Goal: Transaction & Acquisition: Purchase product/service

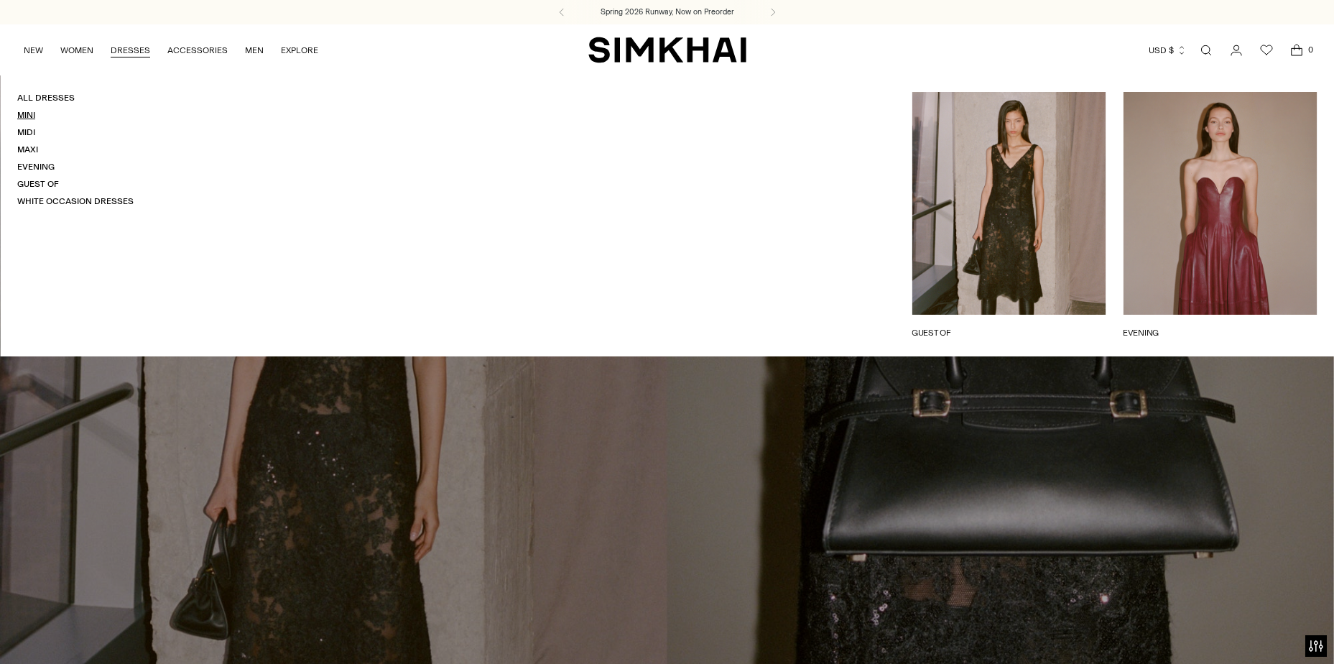
click at [27, 114] on link "Mini" at bounding box center [26, 115] width 18 height 10
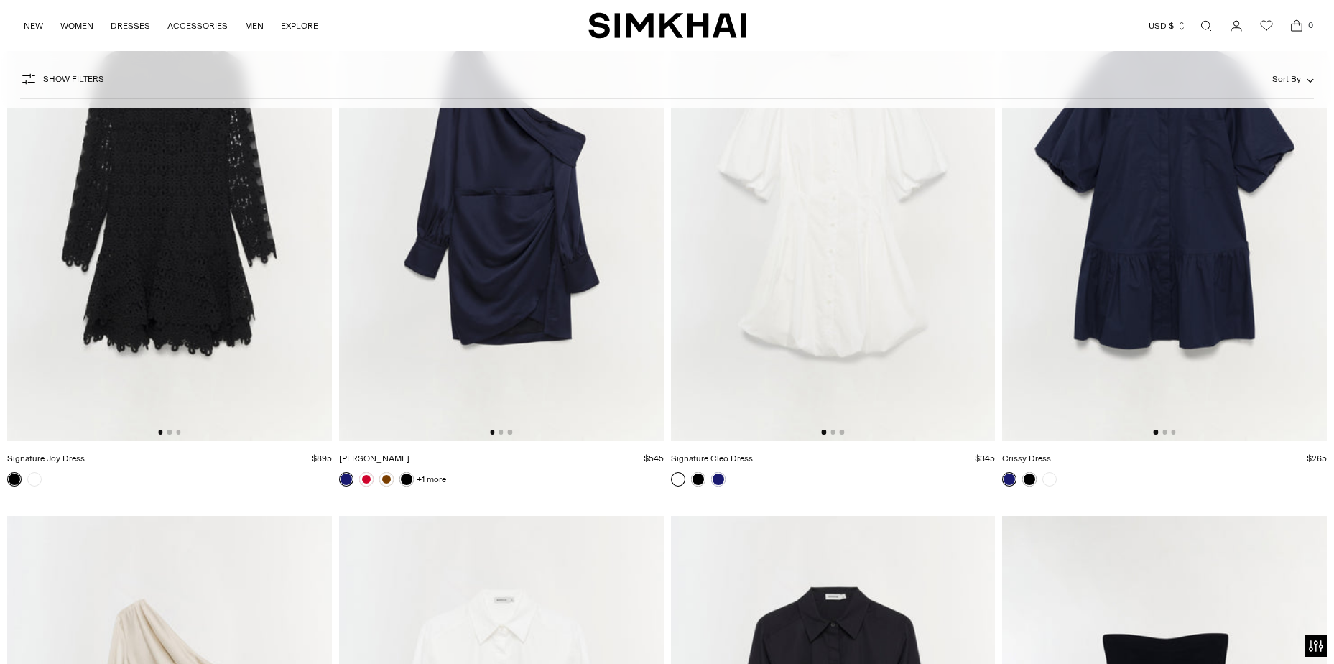
scroll to position [5820, 0]
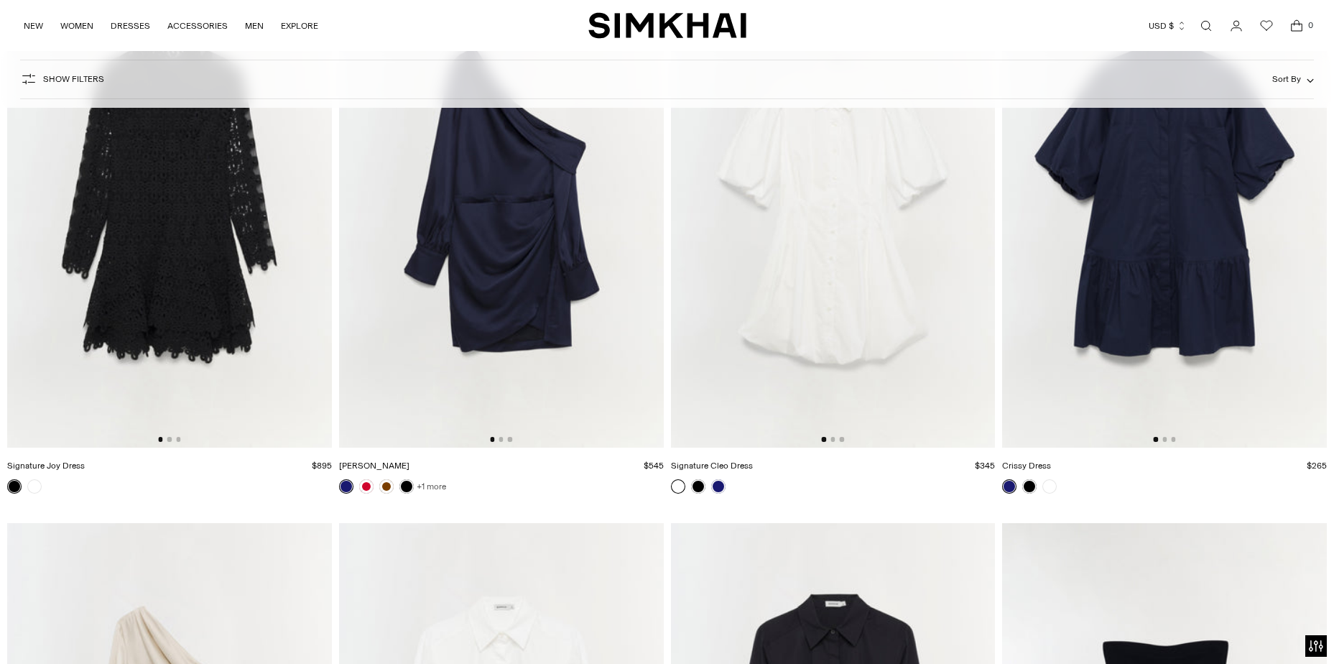
drag, startPoint x: 448, startPoint y: 348, endPoint x: 425, endPoint y: 490, distance: 144.0
click at [425, 490] on link "+1 more" at bounding box center [431, 486] width 29 height 20
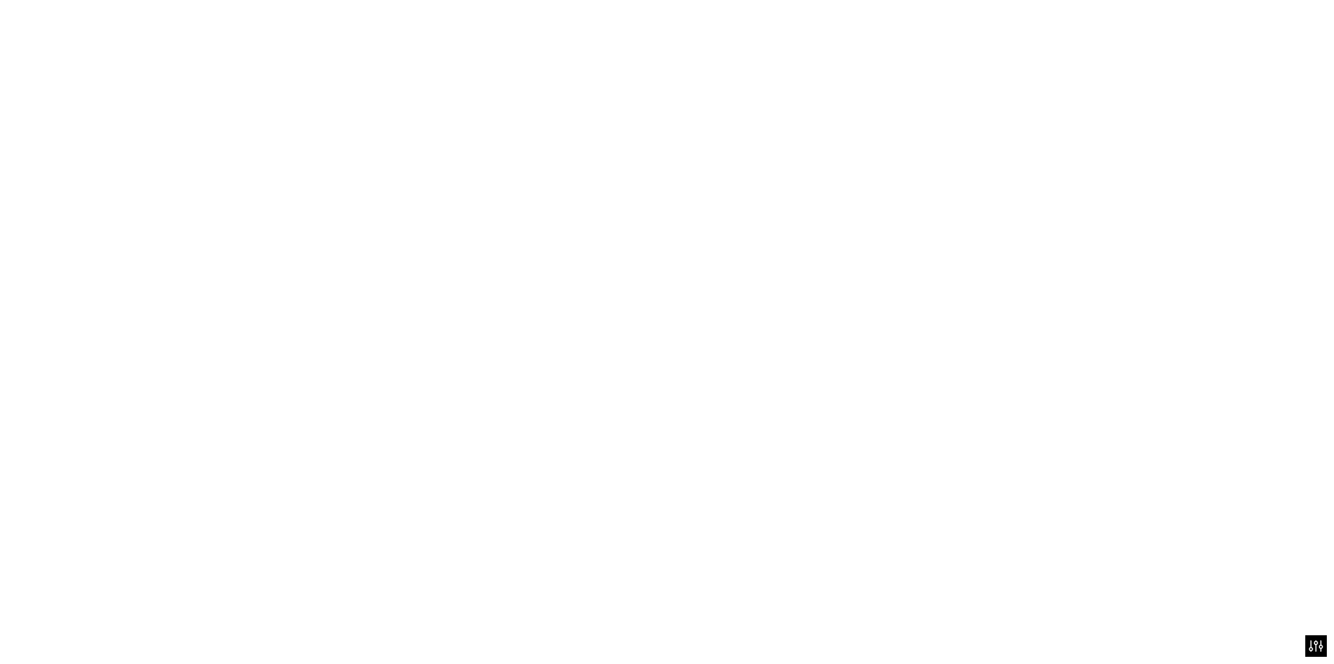
click at [438, 402] on img at bounding box center [501, 203] width 325 height 487
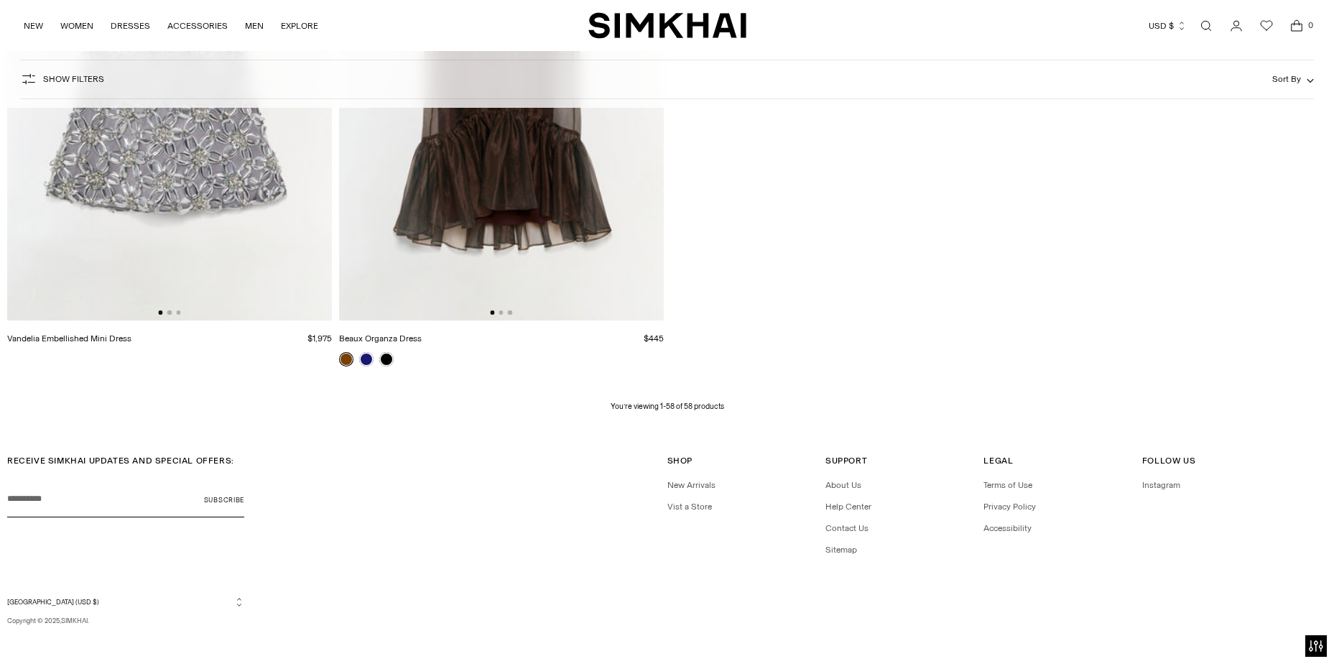
scroll to position [8187, 0]
